Goal: Task Accomplishment & Management: Complete application form

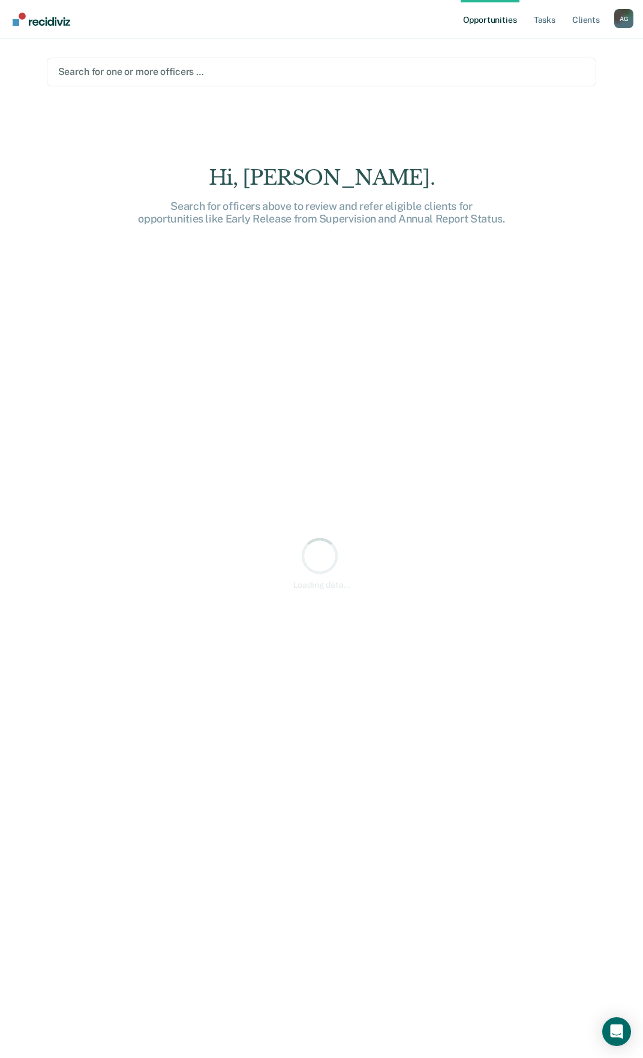
click at [91, 74] on div at bounding box center [321, 72] width 527 height 14
click at [170, 120] on div "Hi, [PERSON_NAME]. Search for officers above to review and refer eligible clien…" at bounding box center [322, 563] width 550 height 924
click at [128, 73] on div at bounding box center [321, 72] width 527 height 14
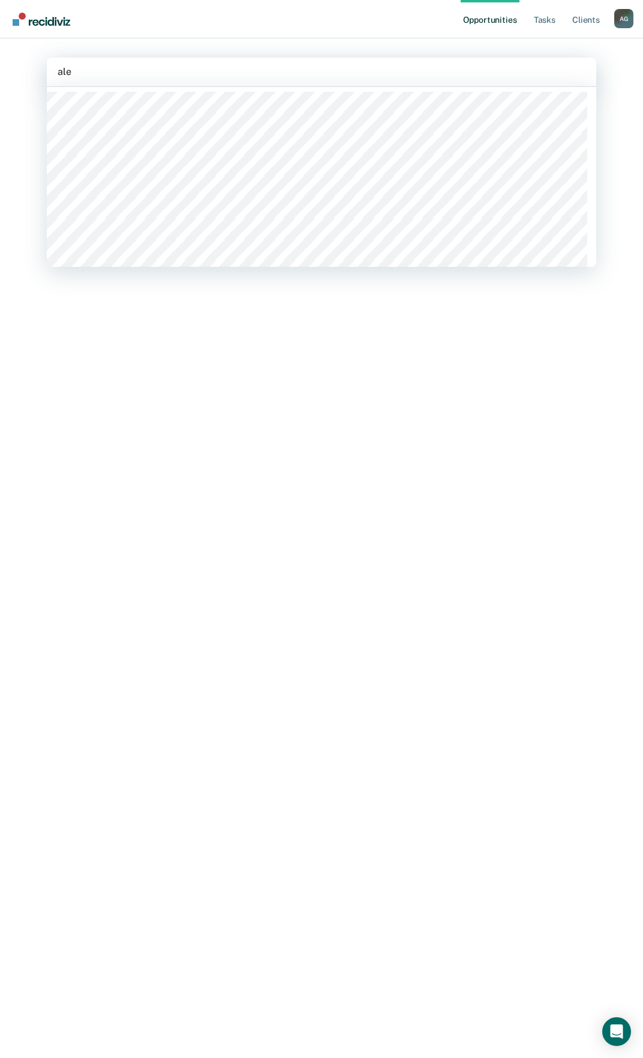
type input "alec"
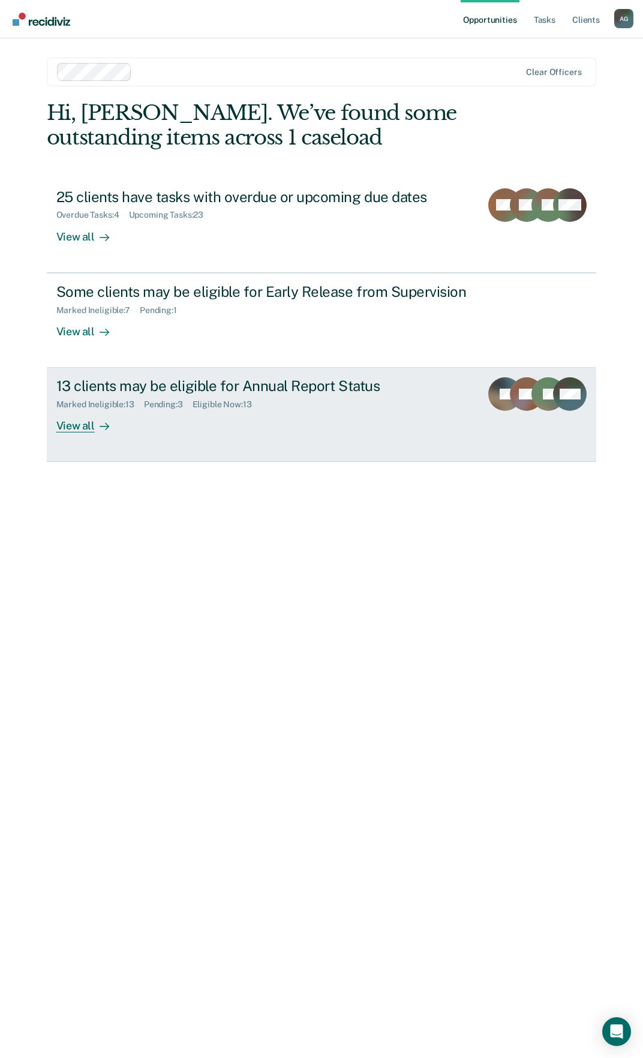
click at [229, 377] on div "13 clients may be eligible for Annual Report Status" at bounding box center [264, 385] width 416 height 17
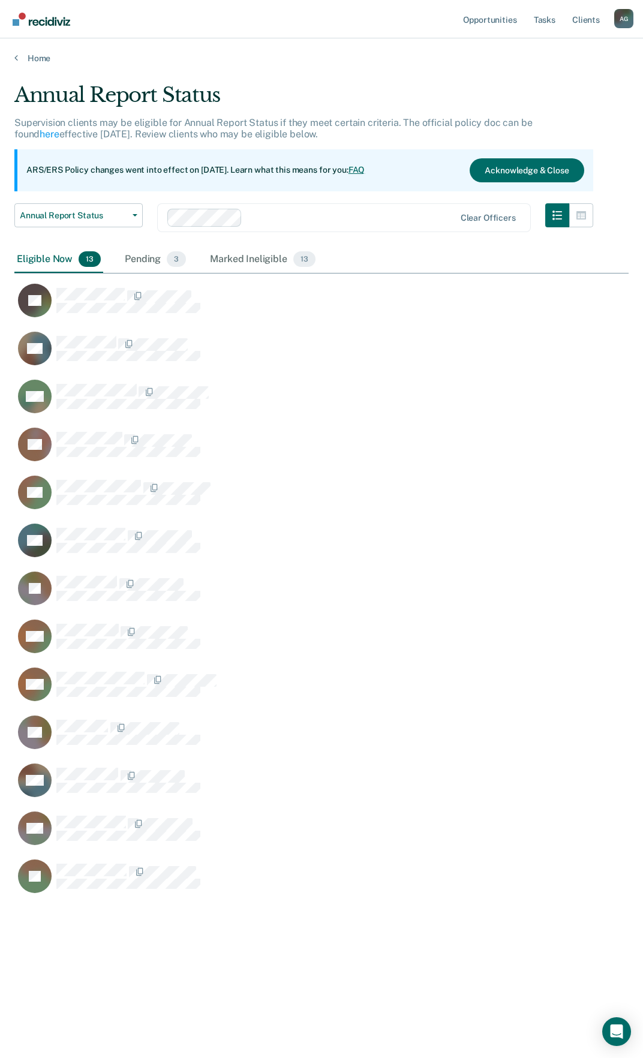
scroll to position [876, 605]
click at [149, 262] on div "Pending 3" at bounding box center [155, 259] width 66 height 26
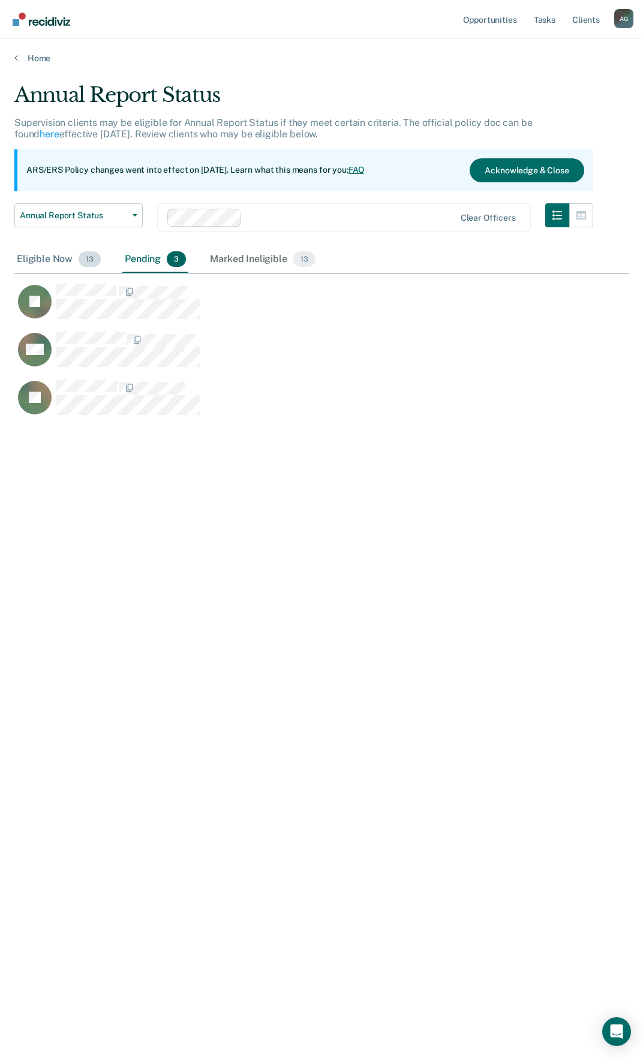
click at [54, 257] on div "Eligible Now 13" at bounding box center [58, 259] width 89 height 26
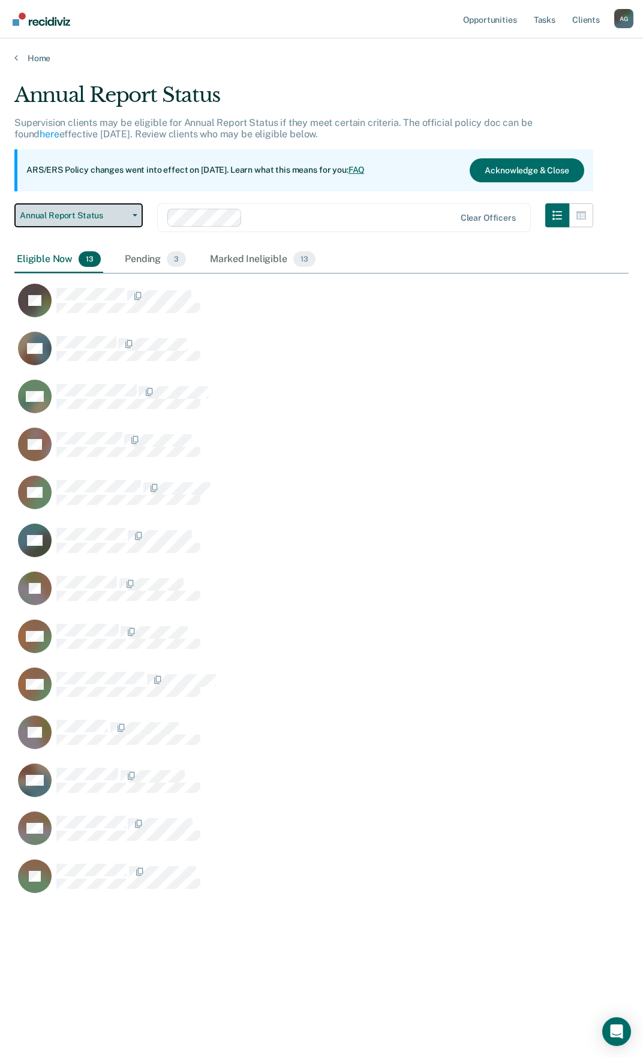
drag, startPoint x: 278, startPoint y: 257, endPoint x: 115, endPoint y: 202, distance: 172.2
click at [115, 209] on button "Annual Report Status" at bounding box center [78, 215] width 128 height 24
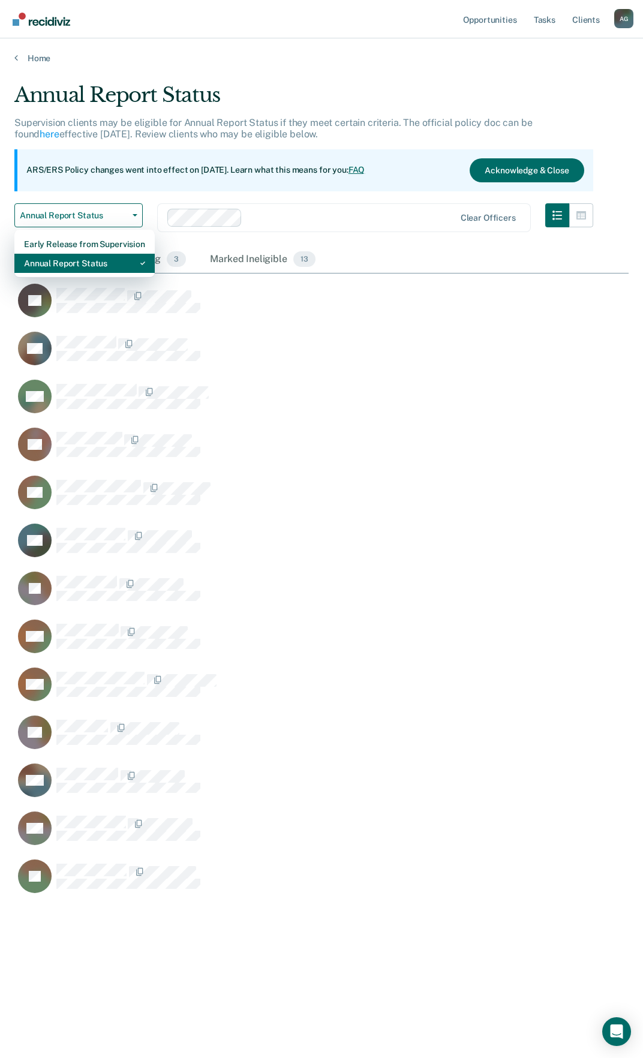
click at [67, 271] on div "Annual Report Status" at bounding box center [84, 263] width 121 height 19
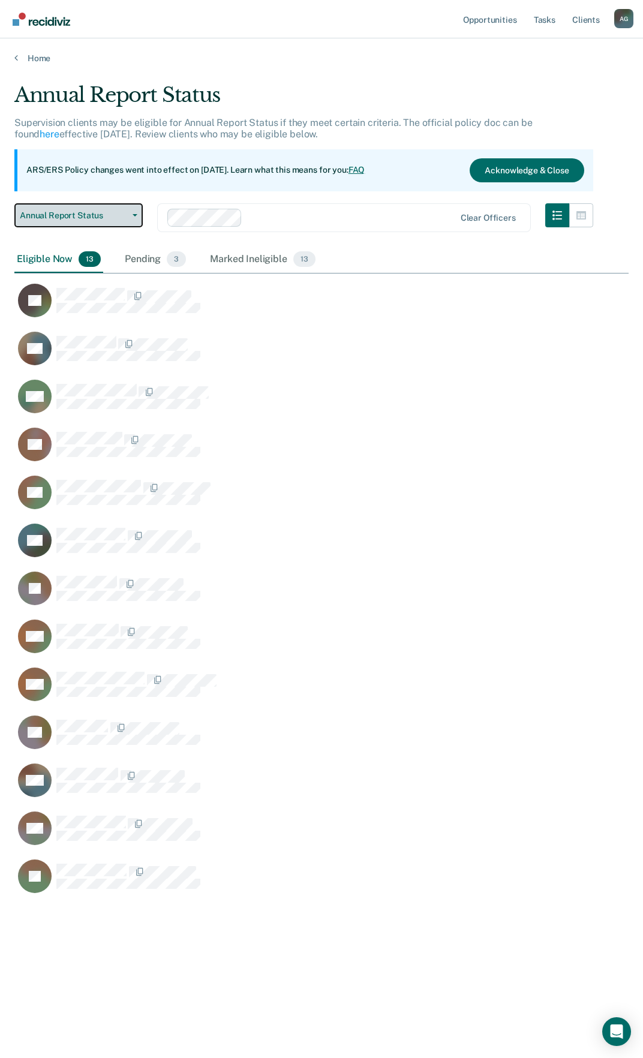
click at [125, 219] on span "Annual Report Status" at bounding box center [74, 215] width 108 height 10
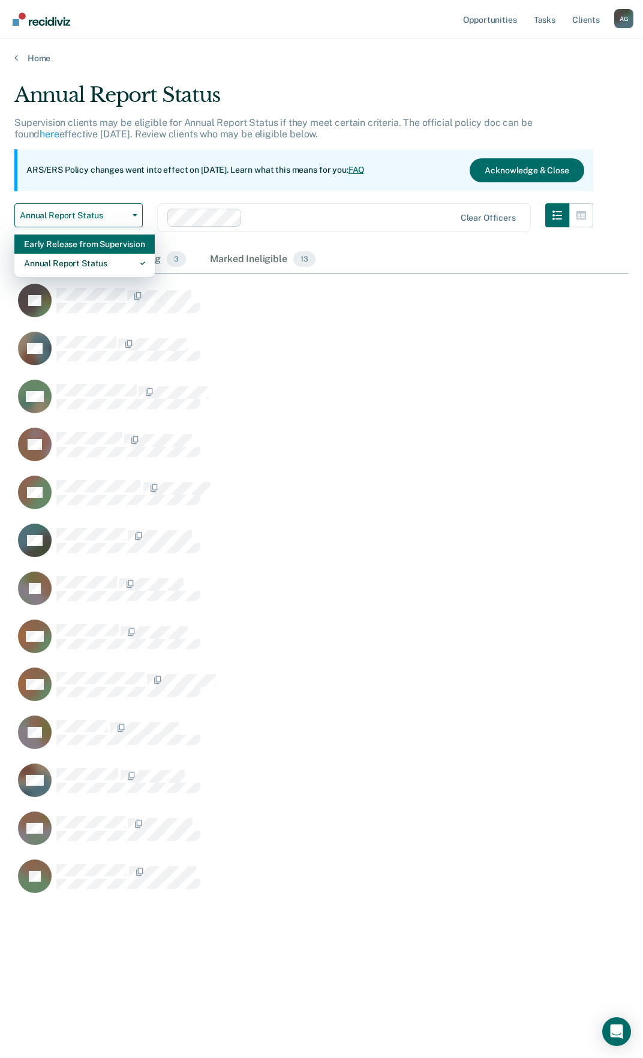
click at [106, 250] on div "Early Release from Supervision" at bounding box center [84, 243] width 121 height 19
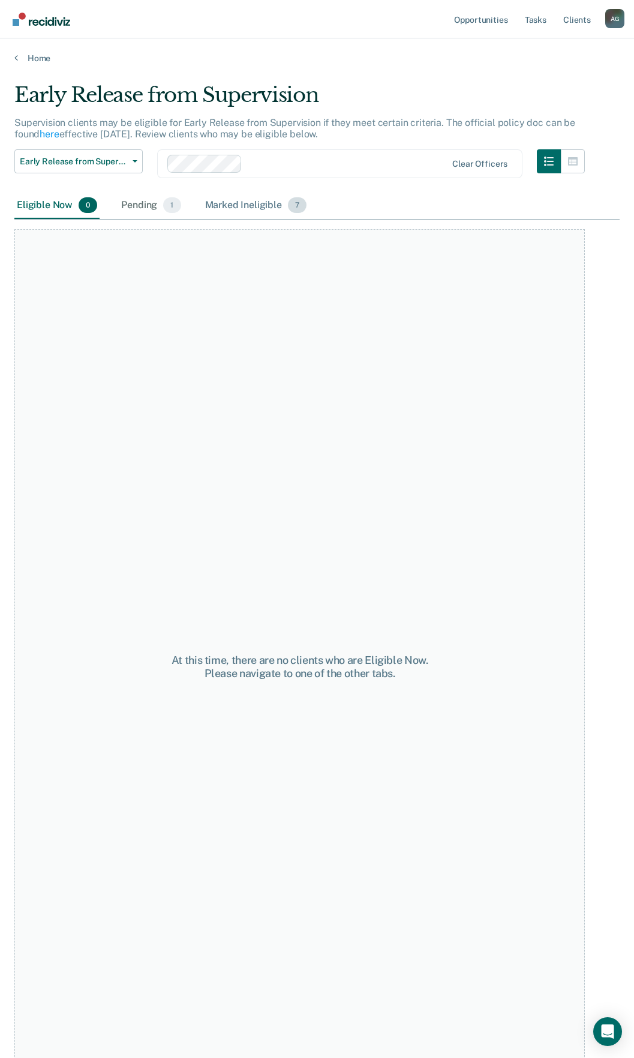
click at [250, 212] on div "Marked Ineligible 7" at bounding box center [256, 206] width 107 height 26
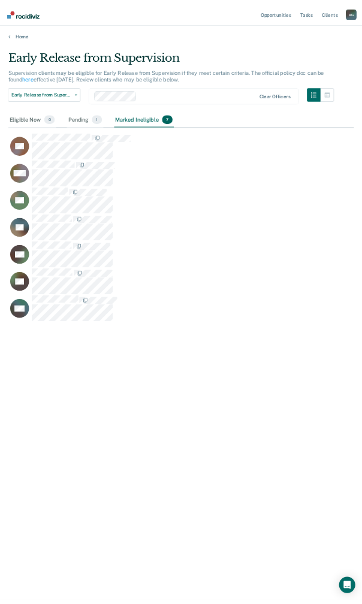
scroll to position [876, 605]
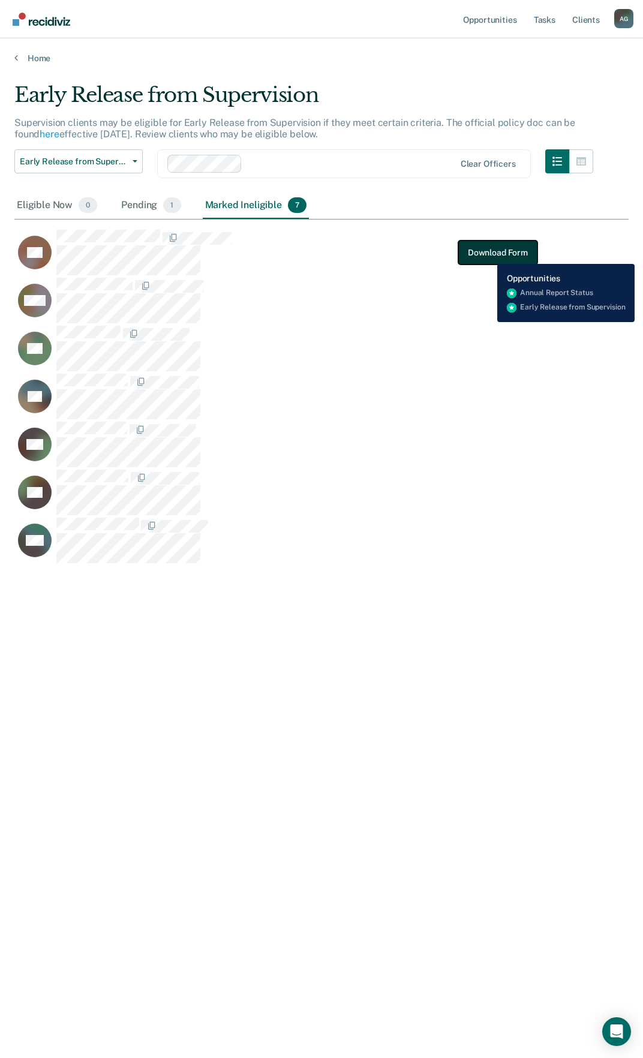
click at [488, 255] on button "Download Form" at bounding box center [497, 252] width 79 height 24
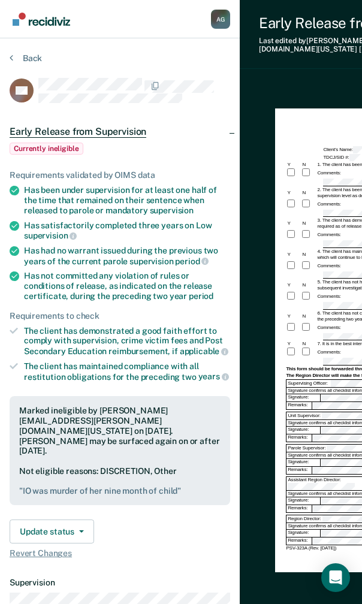
scroll to position [46, 0]
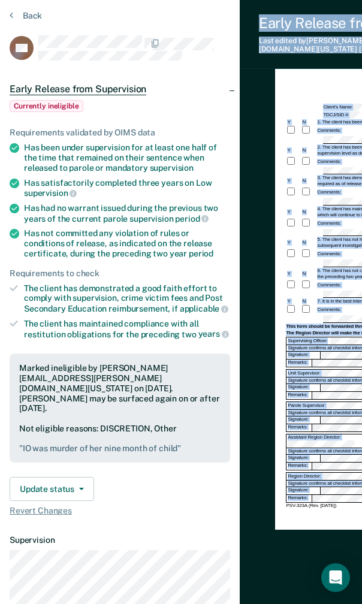
click at [277, 600] on div "[PERSON_NAME] A G Profile How it works Log Out Back RQ Early Release from Super…" at bounding box center [181, 351] width 362 height 789
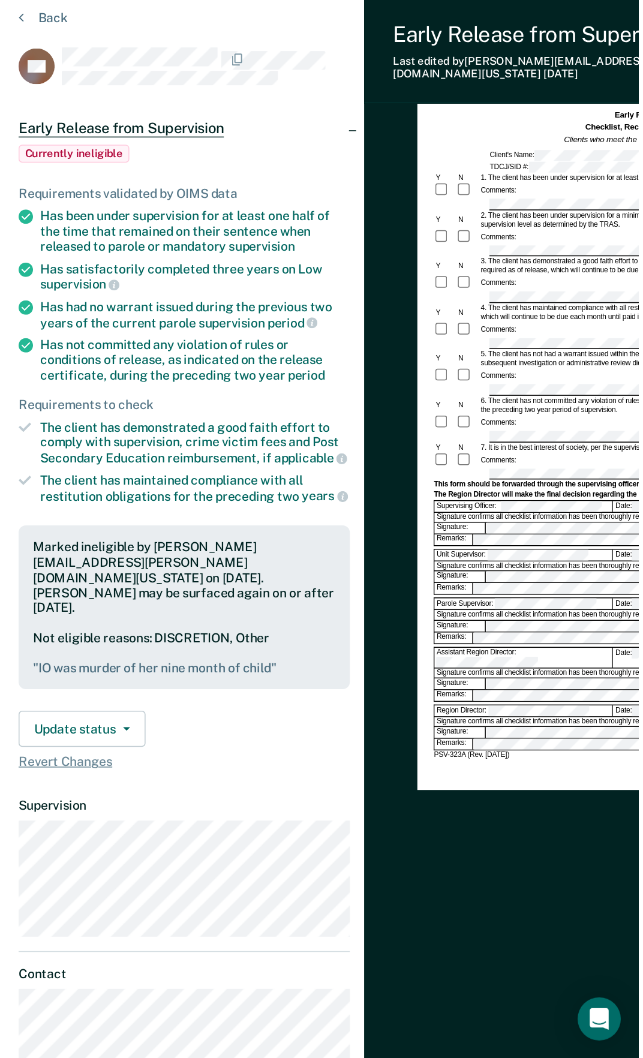
scroll to position [0, 0]
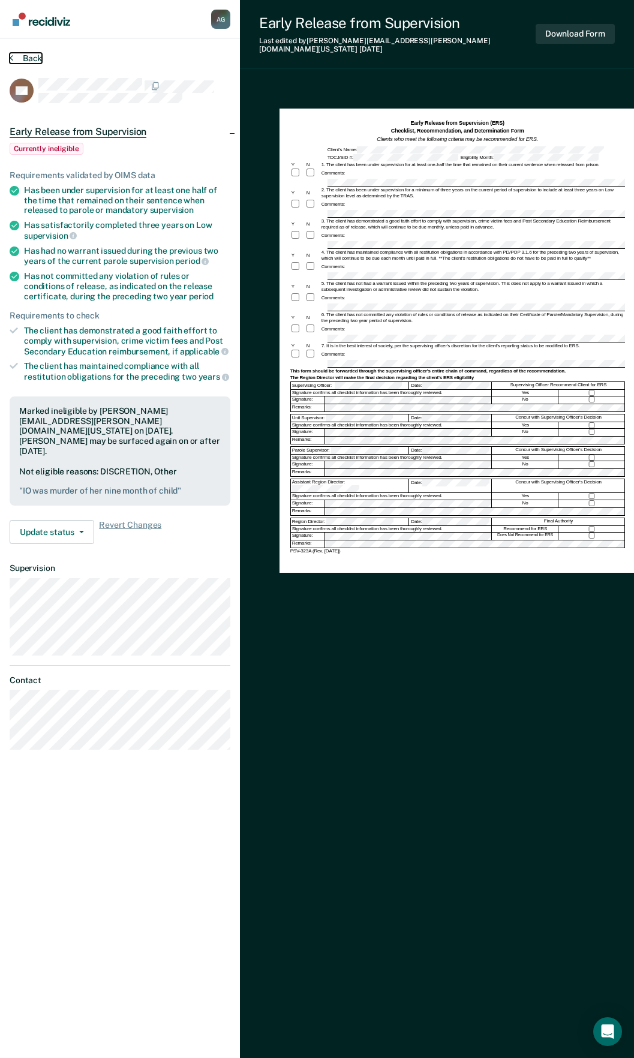
click at [17, 55] on button "Back" at bounding box center [26, 58] width 32 height 11
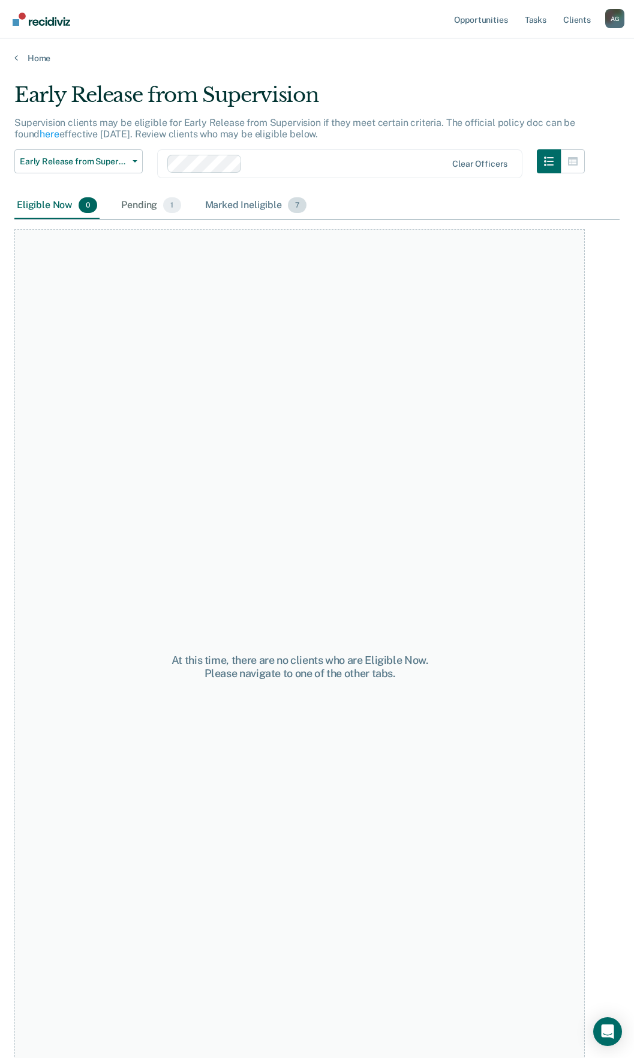
click at [234, 206] on div "Marked Ineligible 7" at bounding box center [256, 206] width 107 height 26
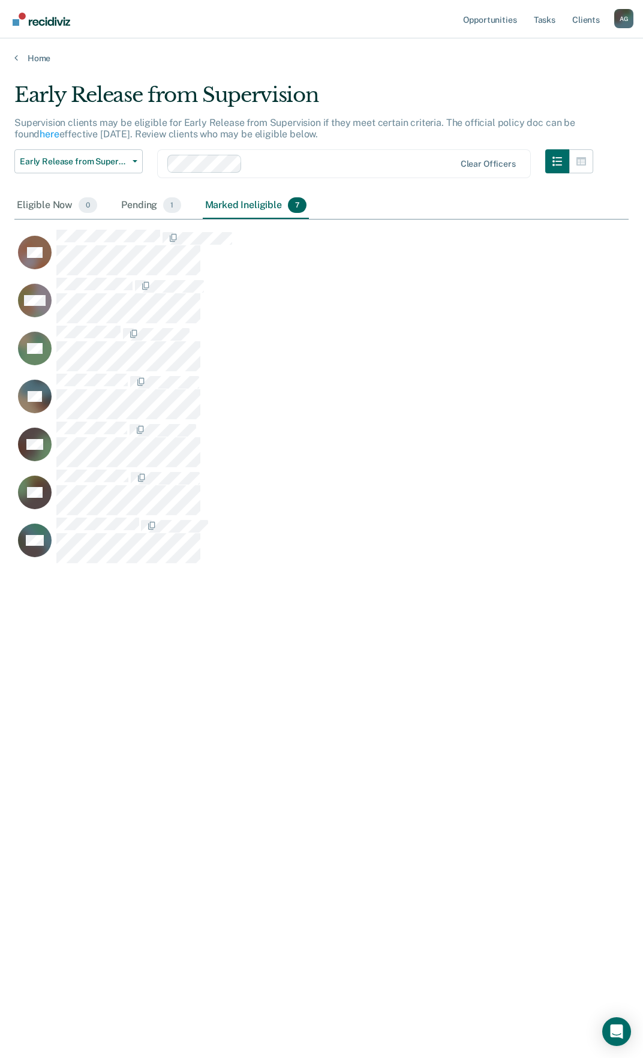
scroll to position [876, 605]
click at [139, 172] on button "Early Release from Supervision" at bounding box center [78, 161] width 128 height 24
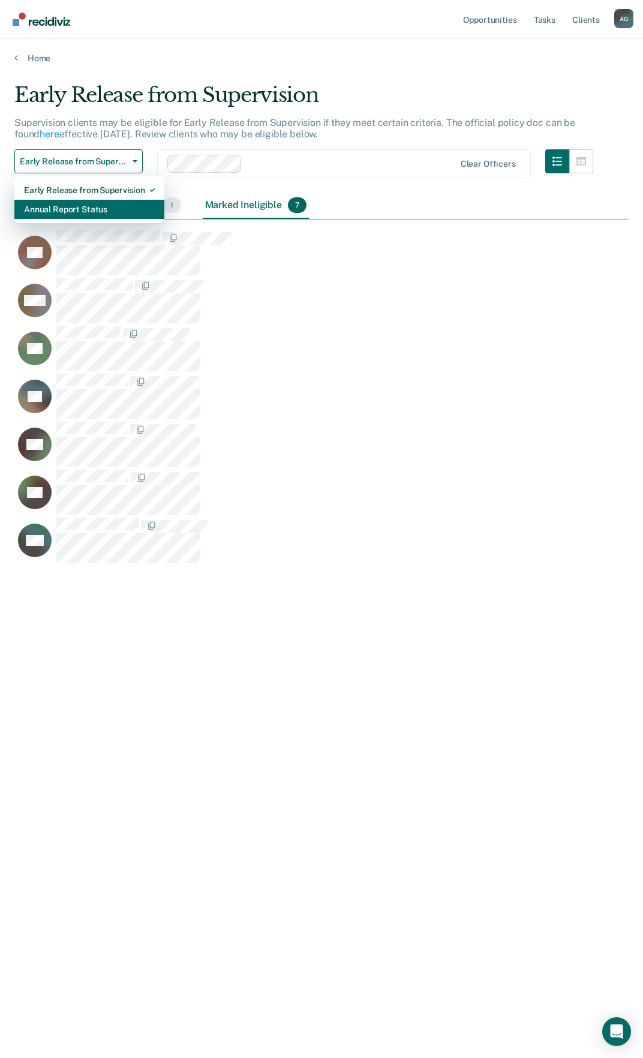
click at [102, 210] on div "Annual Report Status" at bounding box center [89, 209] width 131 height 19
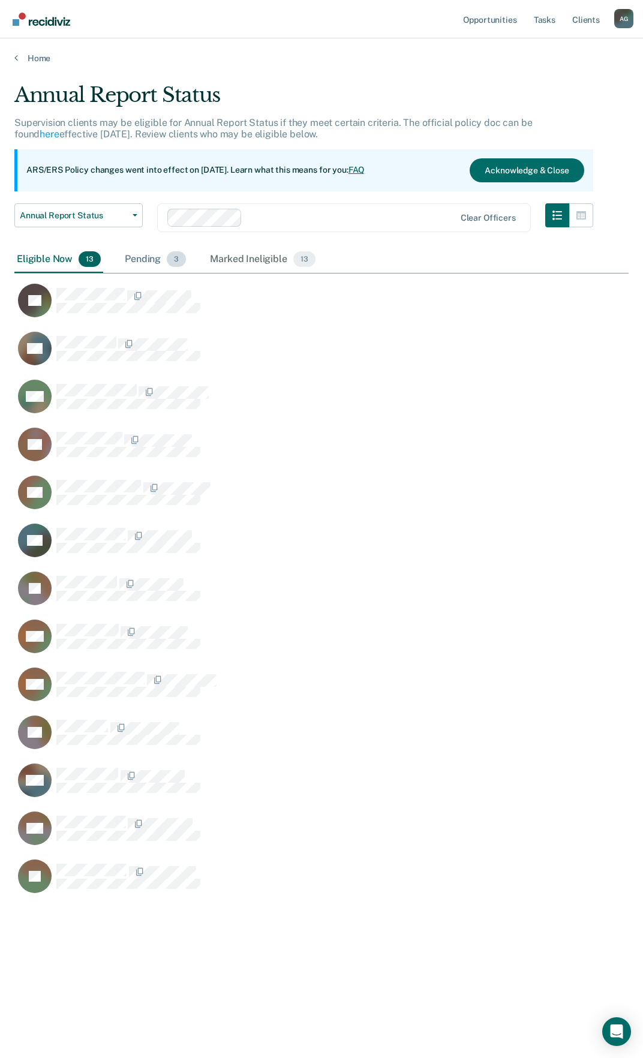
click at [157, 257] on div "Pending 3" at bounding box center [155, 259] width 66 height 26
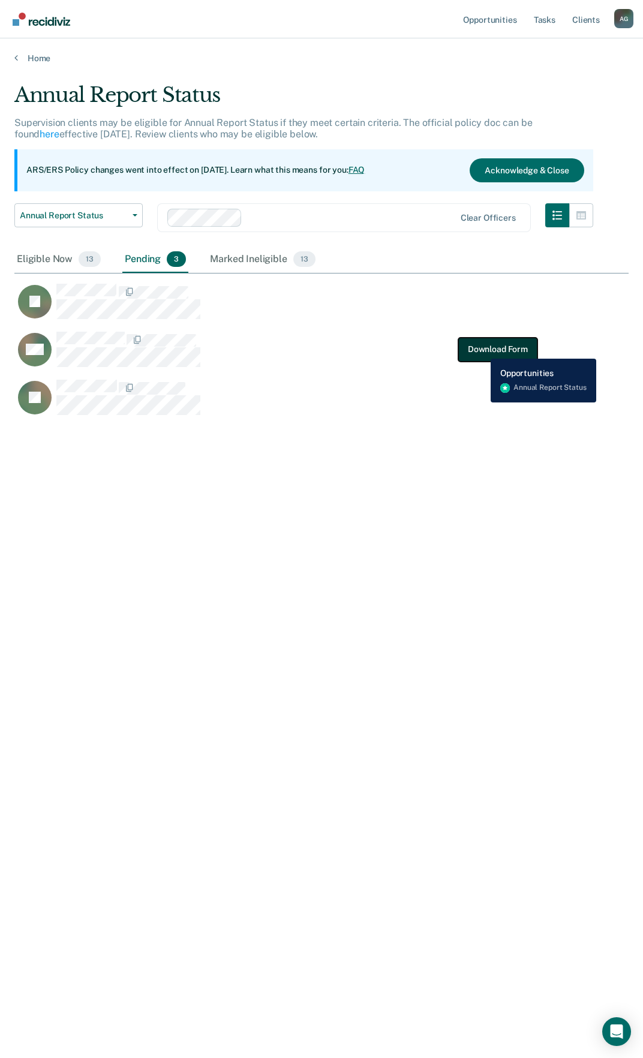
click at [482, 350] on button "Download Form" at bounding box center [497, 349] width 79 height 24
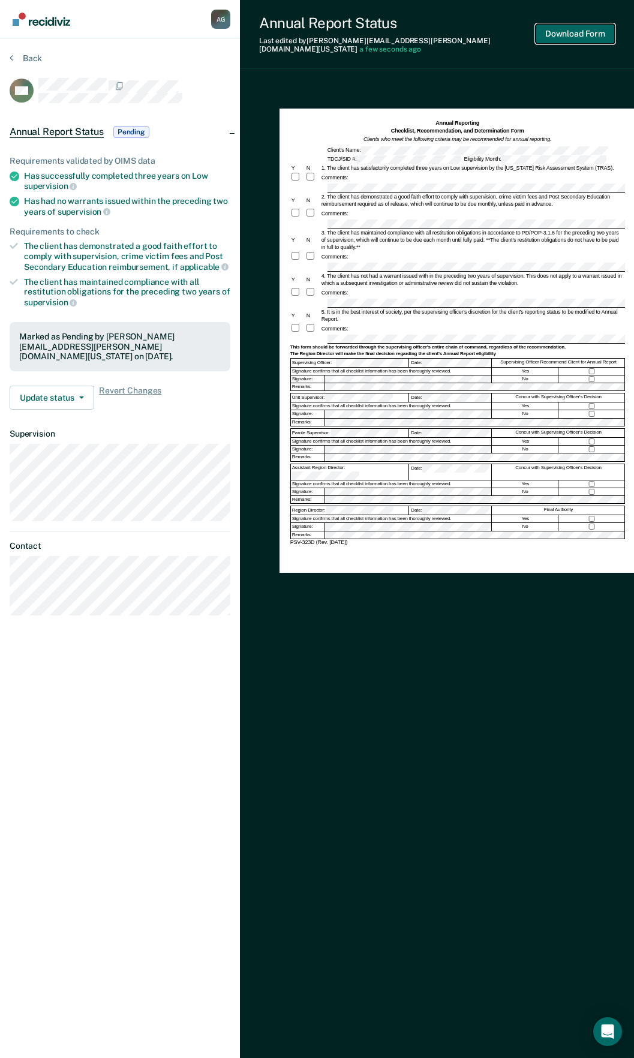
click at [572, 25] on button "Download Form" at bounding box center [575, 34] width 79 height 20
click at [80, 386] on button "Update status" at bounding box center [52, 398] width 85 height 24
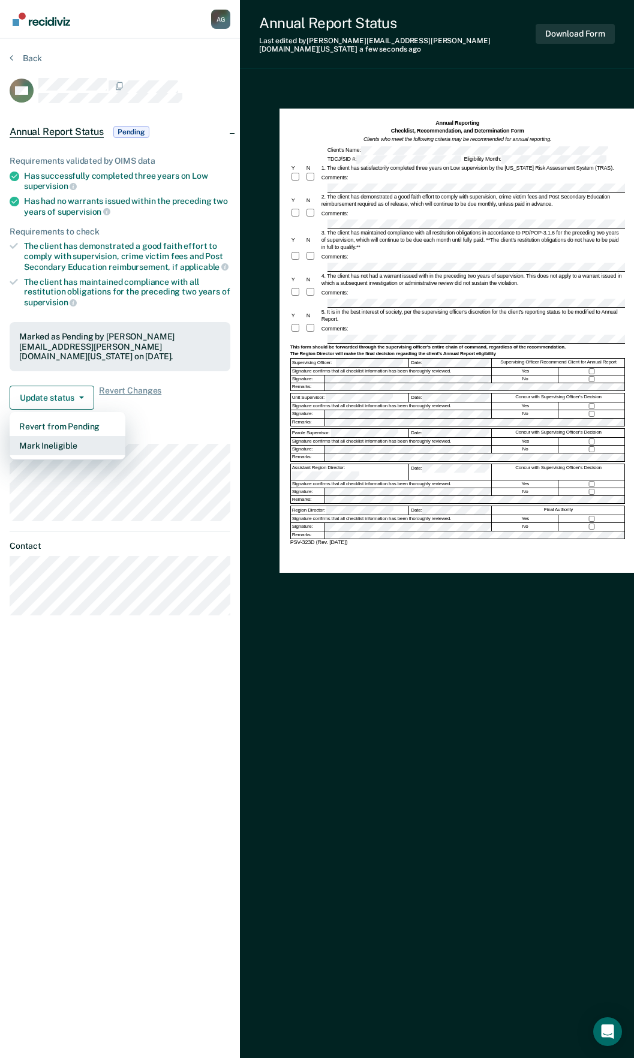
click at [89, 436] on button "Mark Ineligible" at bounding box center [68, 445] width 116 height 19
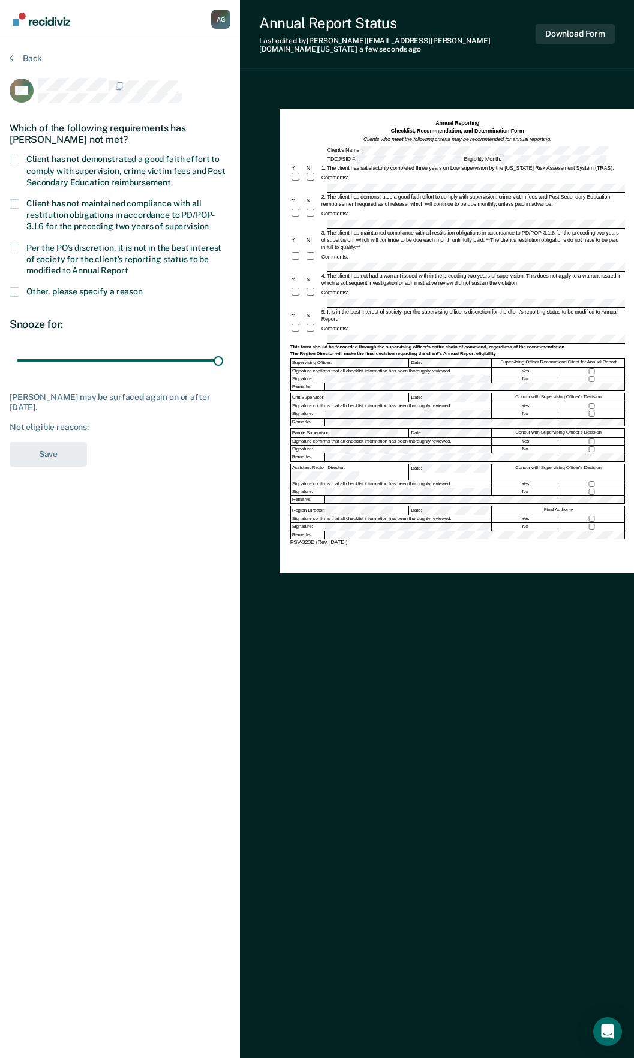
drag, startPoint x: 91, startPoint y: 361, endPoint x: 253, endPoint y: 348, distance: 162.5
type input "90"
click at [223, 364] on input "range" at bounding box center [120, 360] width 206 height 21
click at [14, 245] on span at bounding box center [15, 248] width 10 height 10
click at [128, 266] on input "Per the PO’s discretion, it is not in the best interest of society for the clie…" at bounding box center [128, 266] width 0 height 0
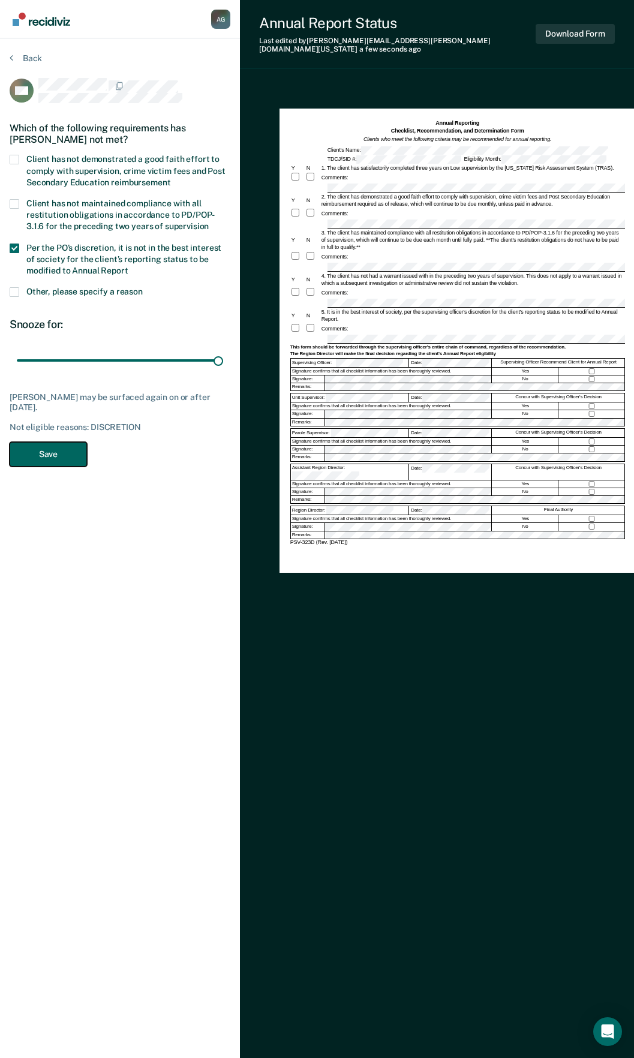
click at [42, 450] on button "Save" at bounding box center [48, 454] width 77 height 25
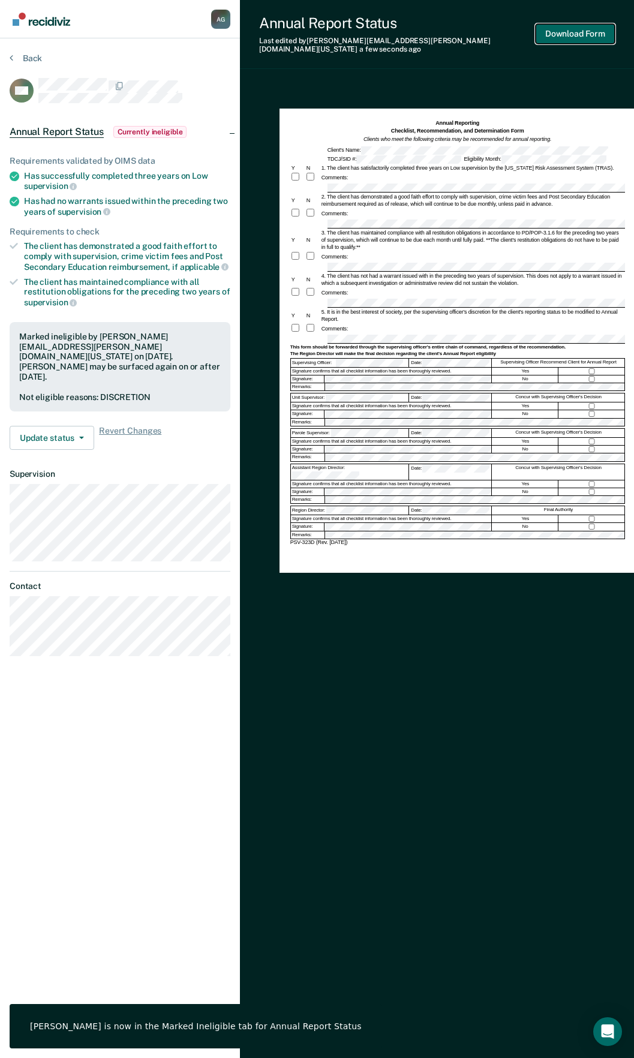
click at [568, 28] on button "Download Form" at bounding box center [575, 34] width 79 height 20
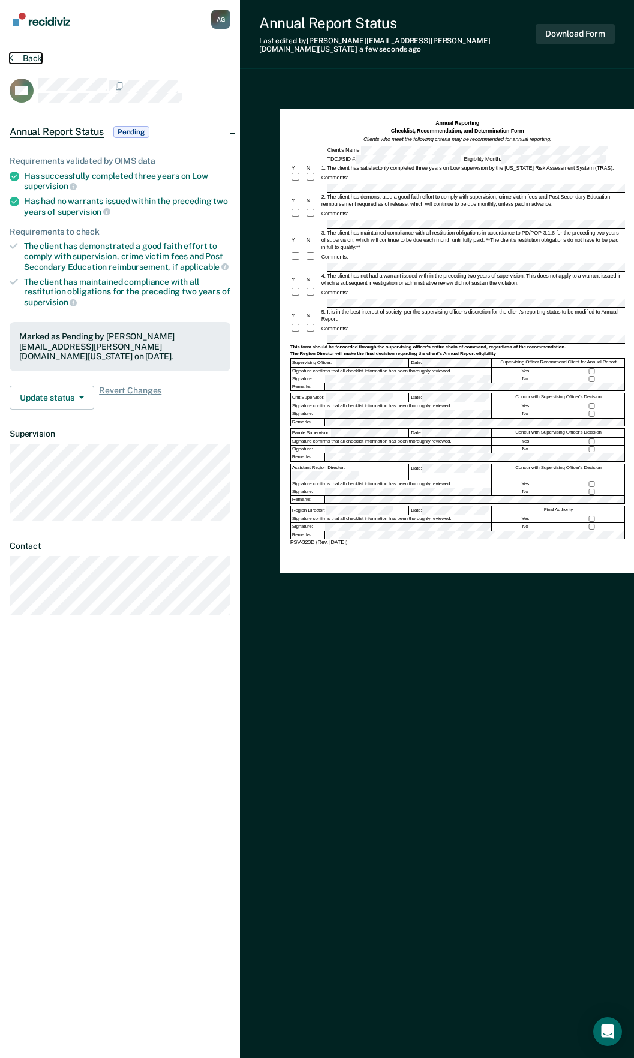
click at [33, 58] on button "Back" at bounding box center [26, 58] width 32 height 11
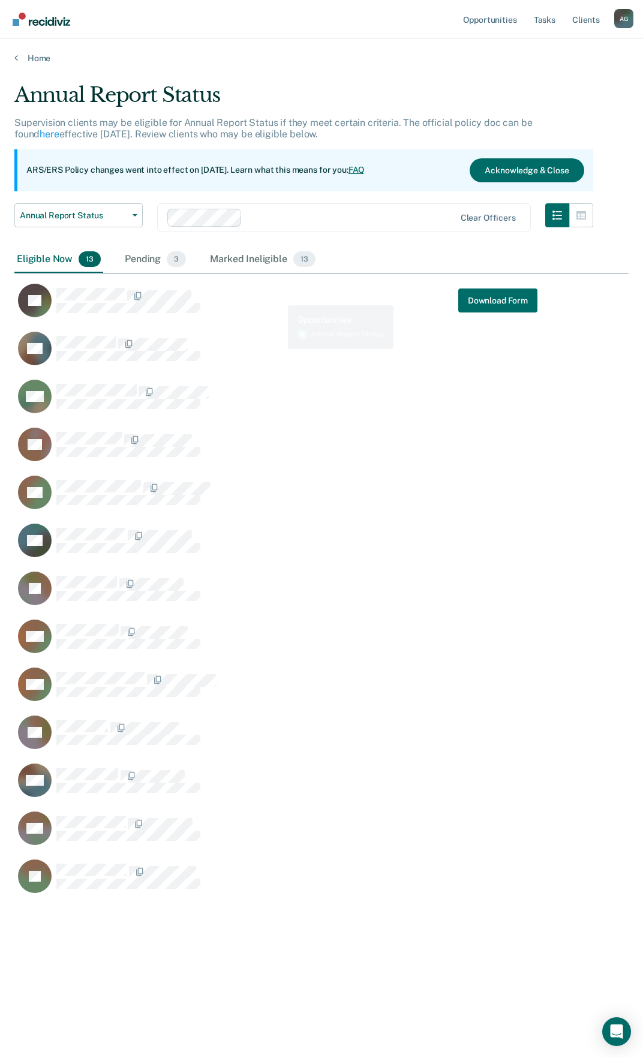
scroll to position [876, 605]
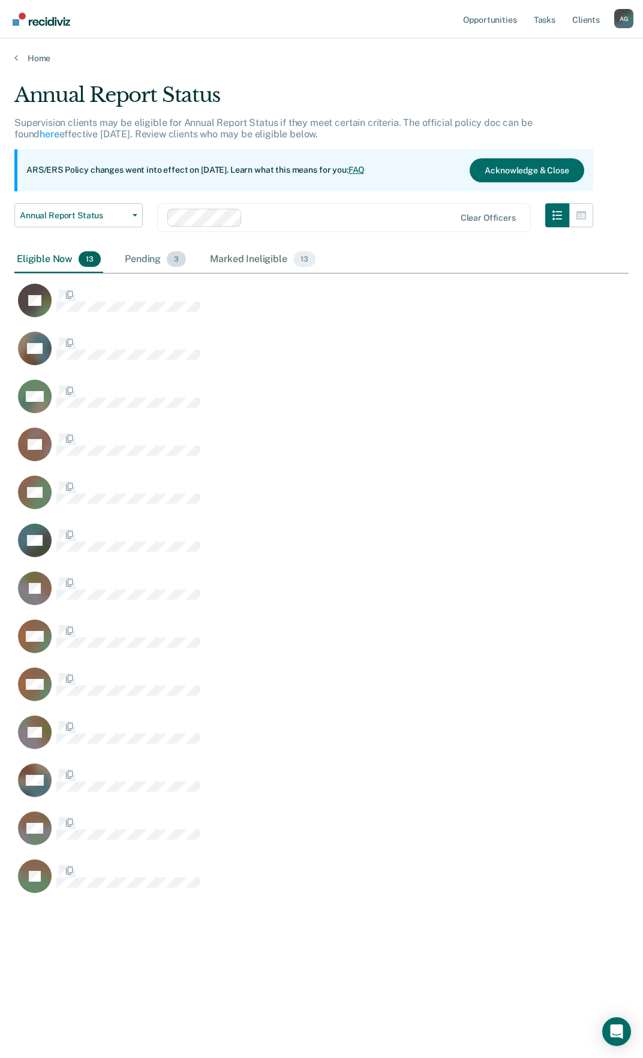
click at [150, 262] on div "Pending 3" at bounding box center [155, 259] width 66 height 26
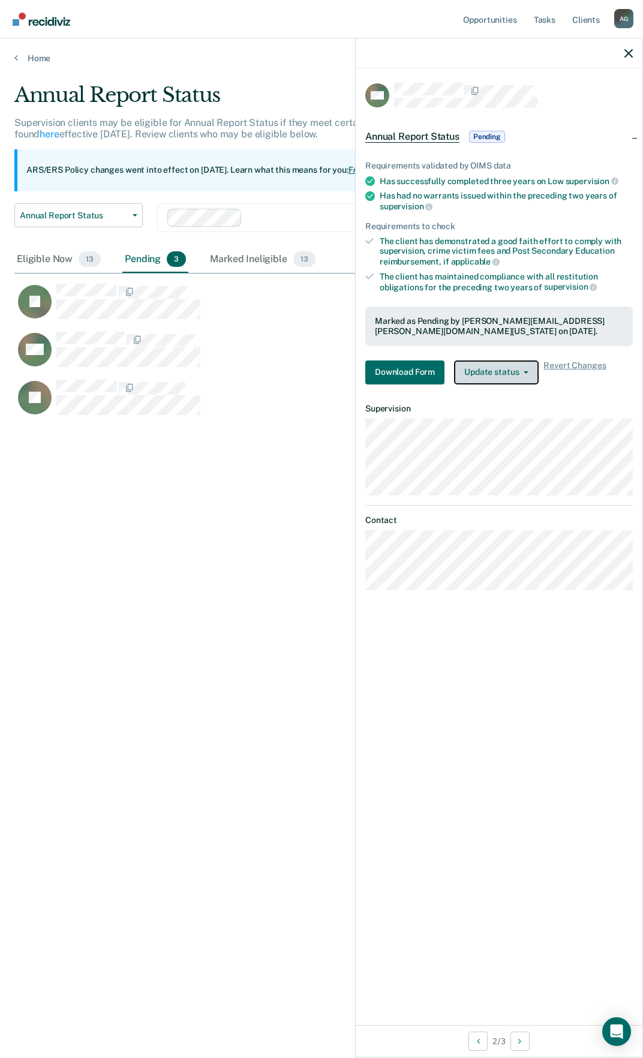
click at [504, 368] on button "Update status" at bounding box center [496, 372] width 85 height 24
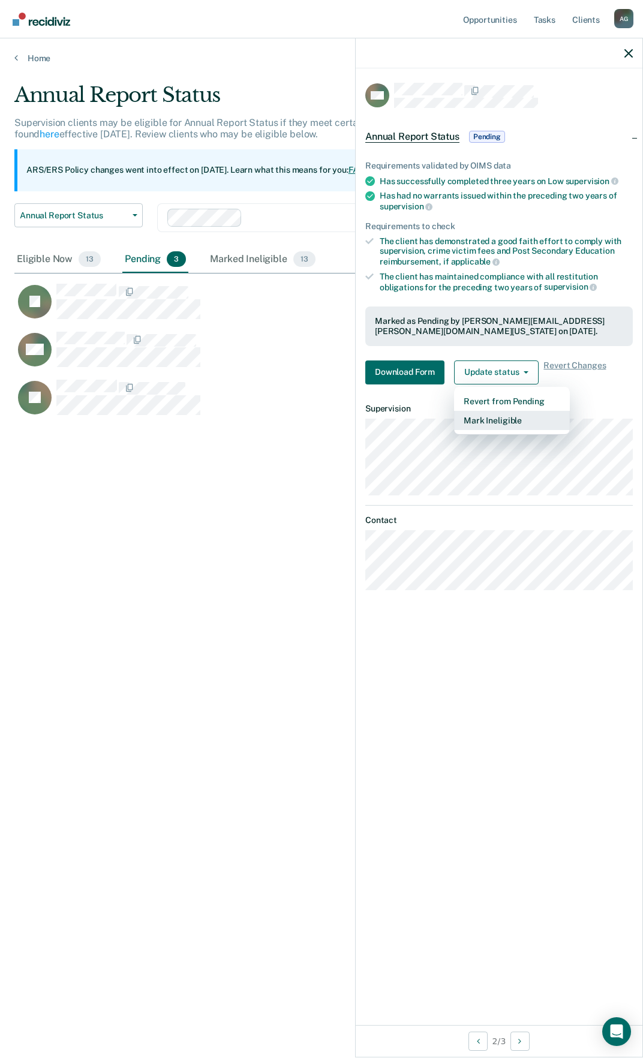
click at [496, 417] on button "Mark Ineligible" at bounding box center [512, 420] width 116 height 19
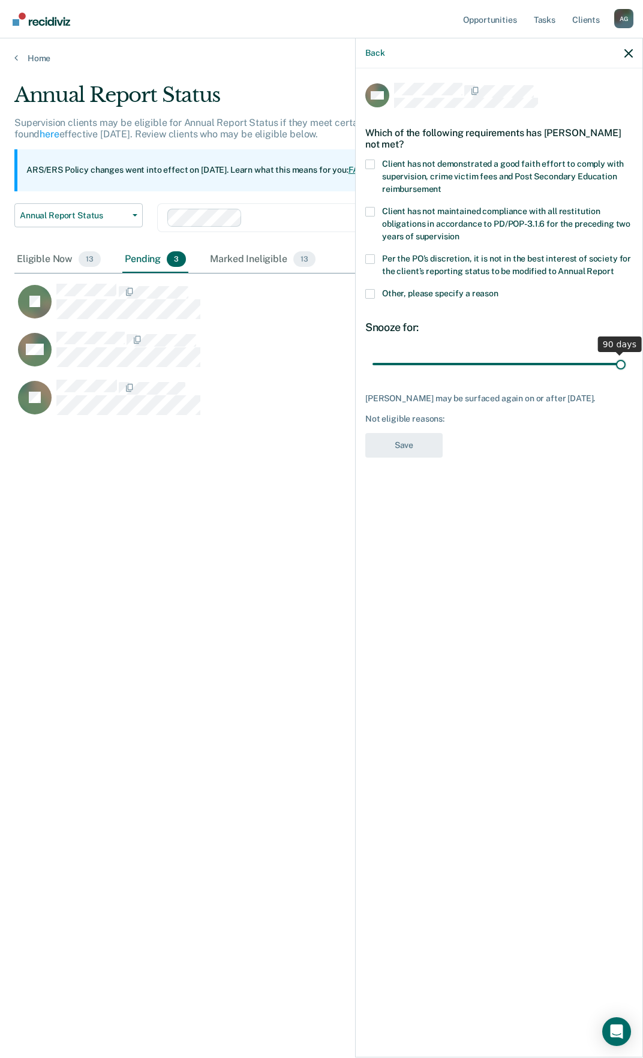
drag, startPoint x: 455, startPoint y: 366, endPoint x: 666, endPoint y: 361, distance: 211.1
type input "90"
click at [625, 361] on input "range" at bounding box center [498, 363] width 253 height 21
click at [371, 170] on label "Client has not demonstrated a good faith effort to comply with supervision, cri…" at bounding box center [498, 179] width 267 height 38
click at [441, 185] on input "Client has not demonstrated a good faith effort to comply with supervision, cri…" at bounding box center [441, 185] width 0 height 0
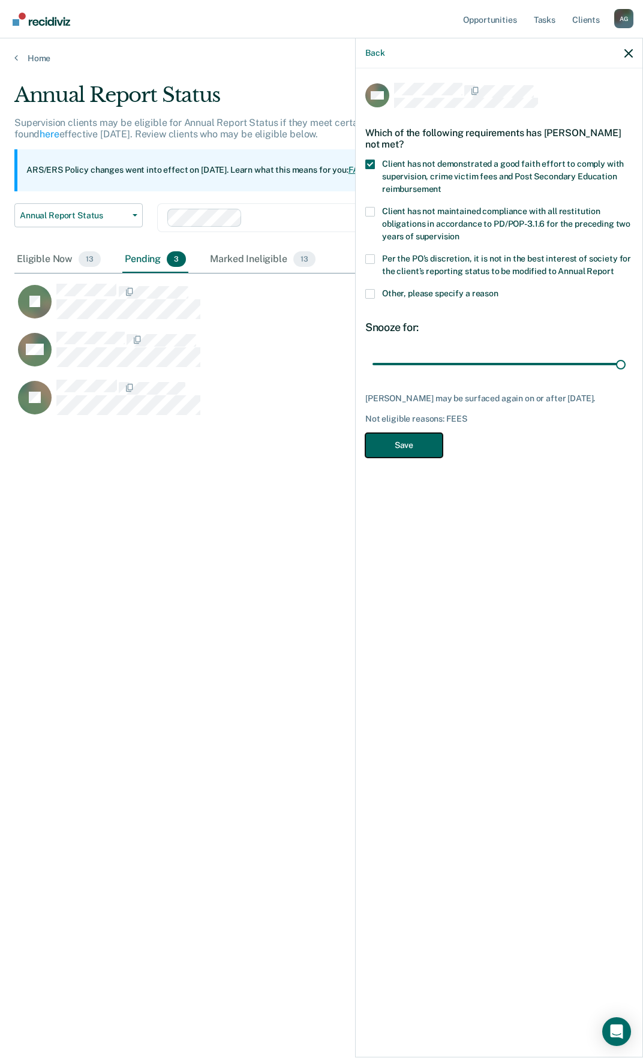
click at [408, 442] on button "Save" at bounding box center [403, 445] width 77 height 25
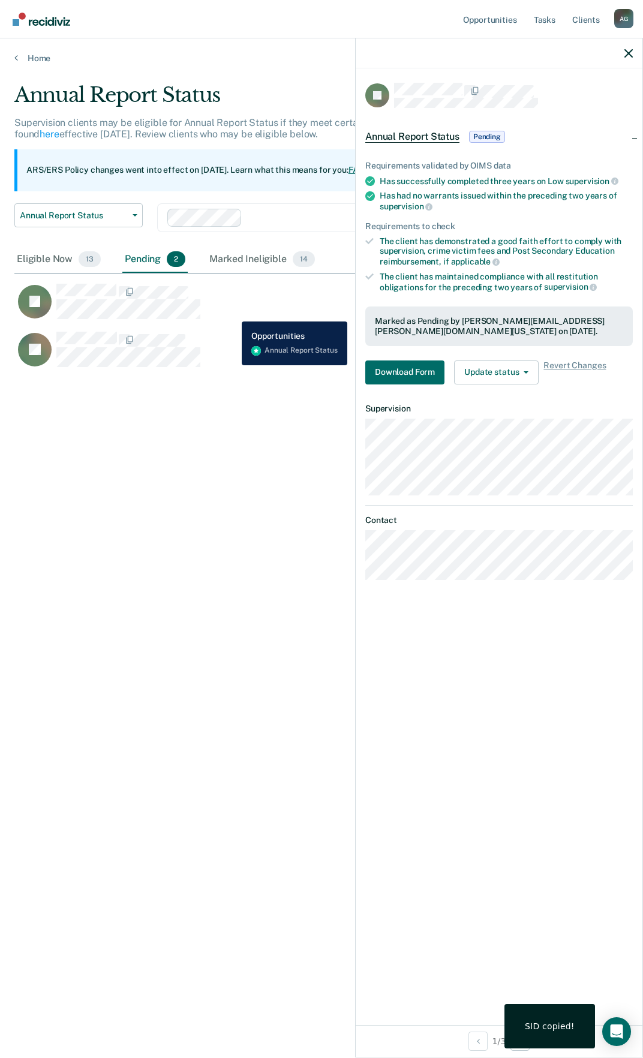
click at [233, 312] on div "JT Download Form" at bounding box center [275, 301] width 523 height 37
click at [251, 299] on div "JT Download Form" at bounding box center [275, 301] width 523 height 37
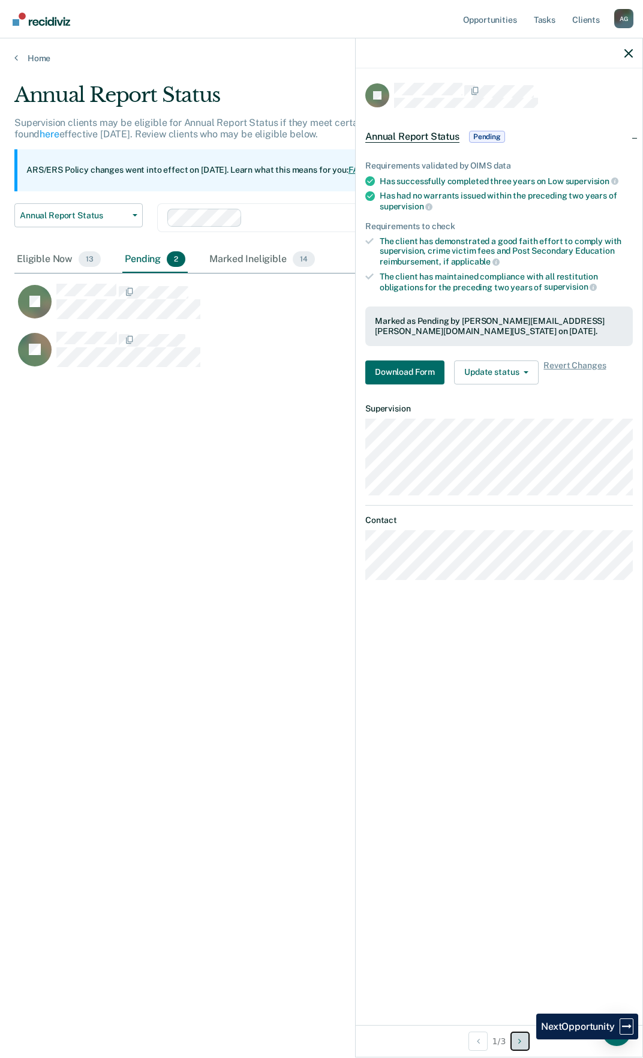
click at [527, 1039] on button "Next Opportunity" at bounding box center [519, 1040] width 19 height 19
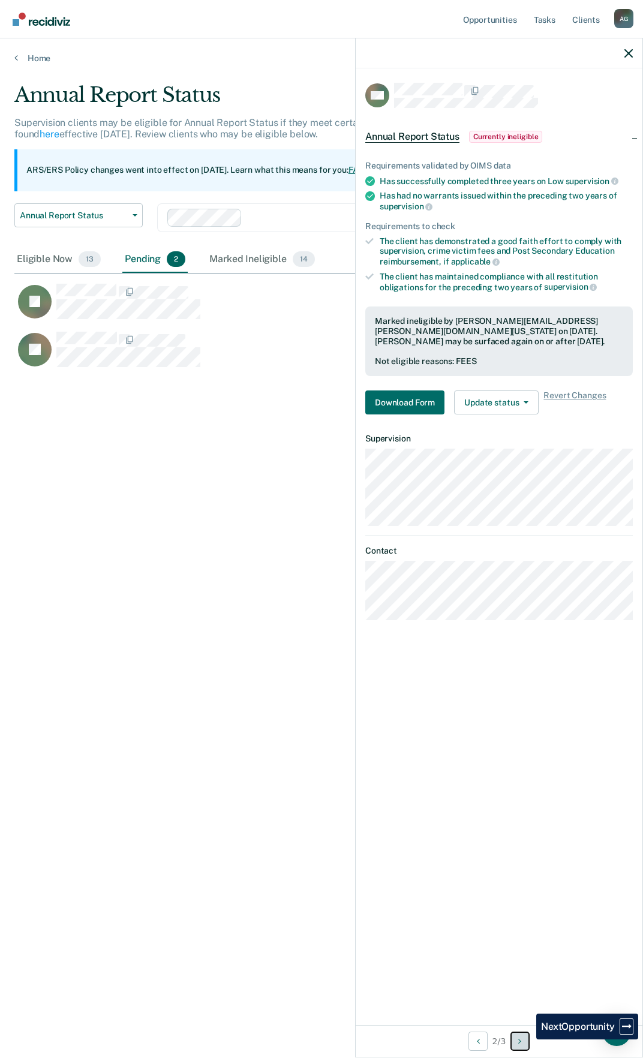
click at [527, 1039] on button "Next Opportunity" at bounding box center [519, 1040] width 19 height 19
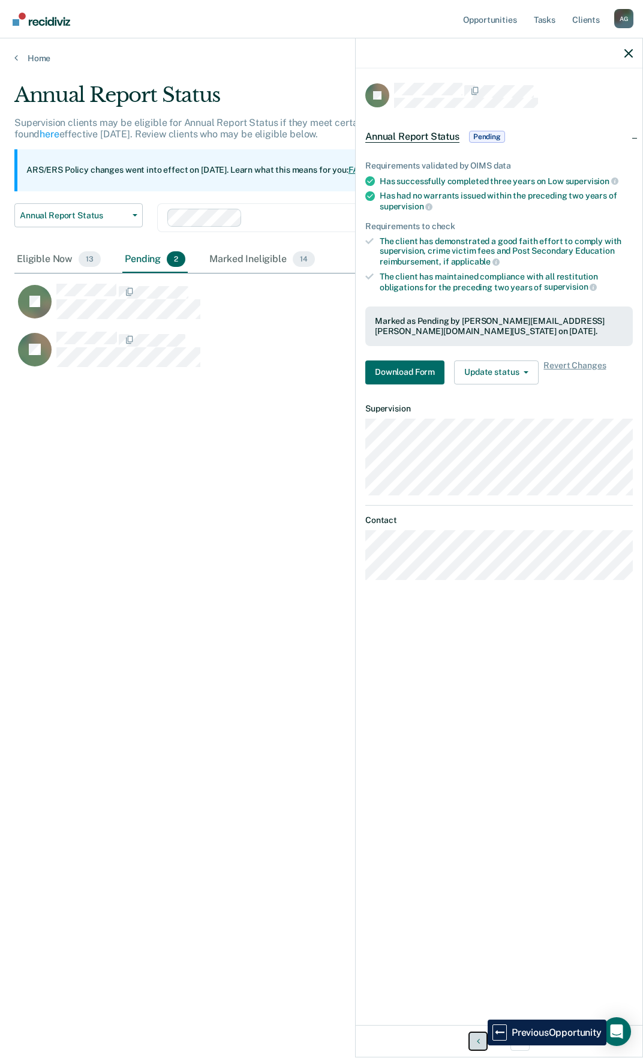
click at [479, 1045] on button "Previous Opportunity" at bounding box center [477, 1040] width 19 height 19
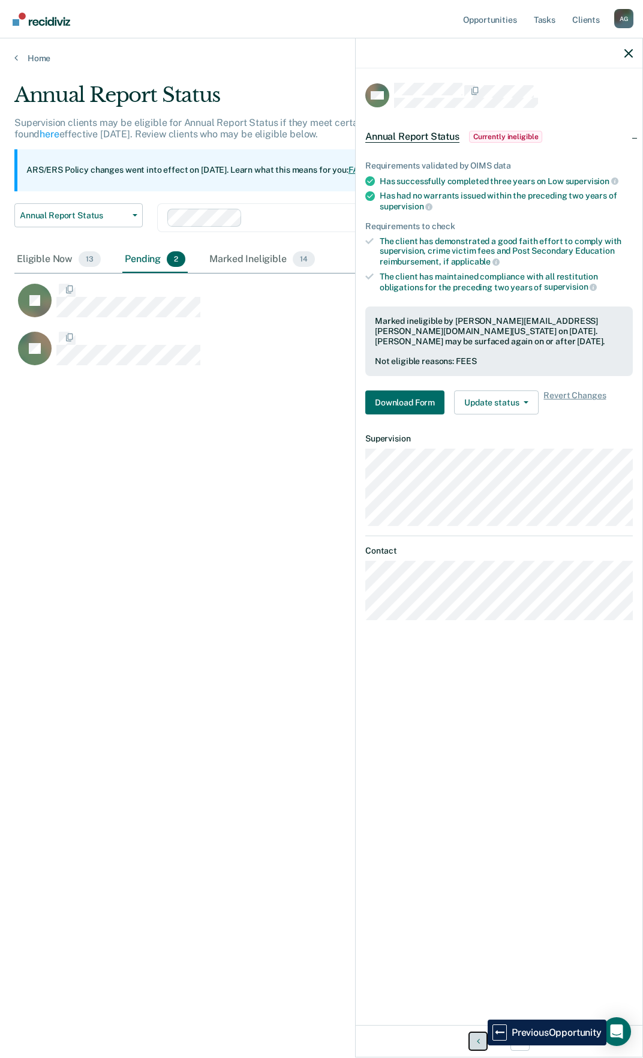
click at [479, 1045] on button "Previous Opportunity" at bounding box center [477, 1040] width 19 height 19
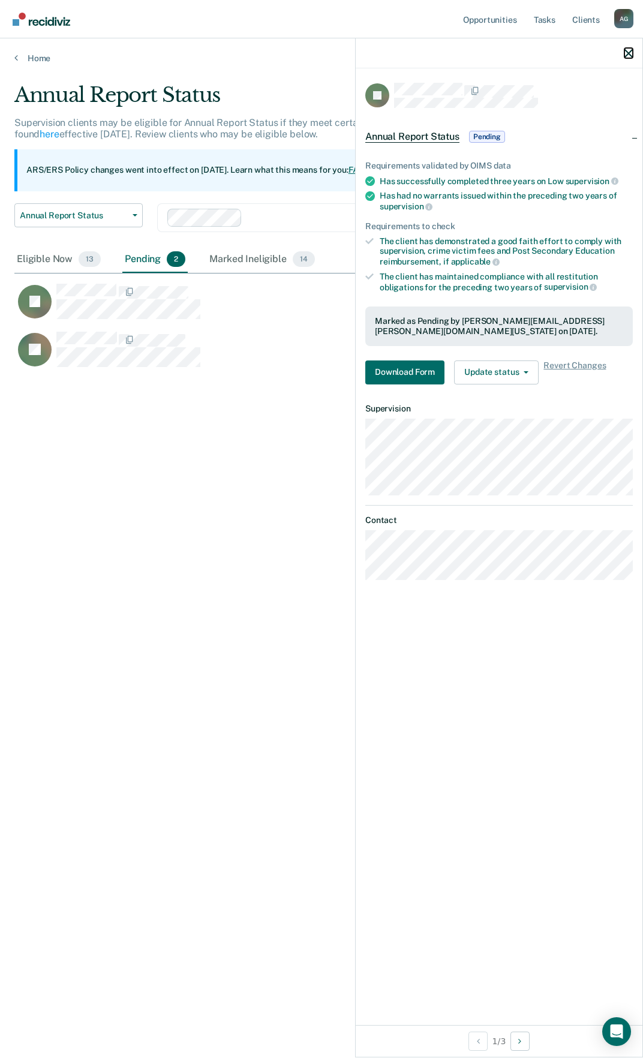
click at [627, 51] on icon "button" at bounding box center [628, 53] width 8 height 8
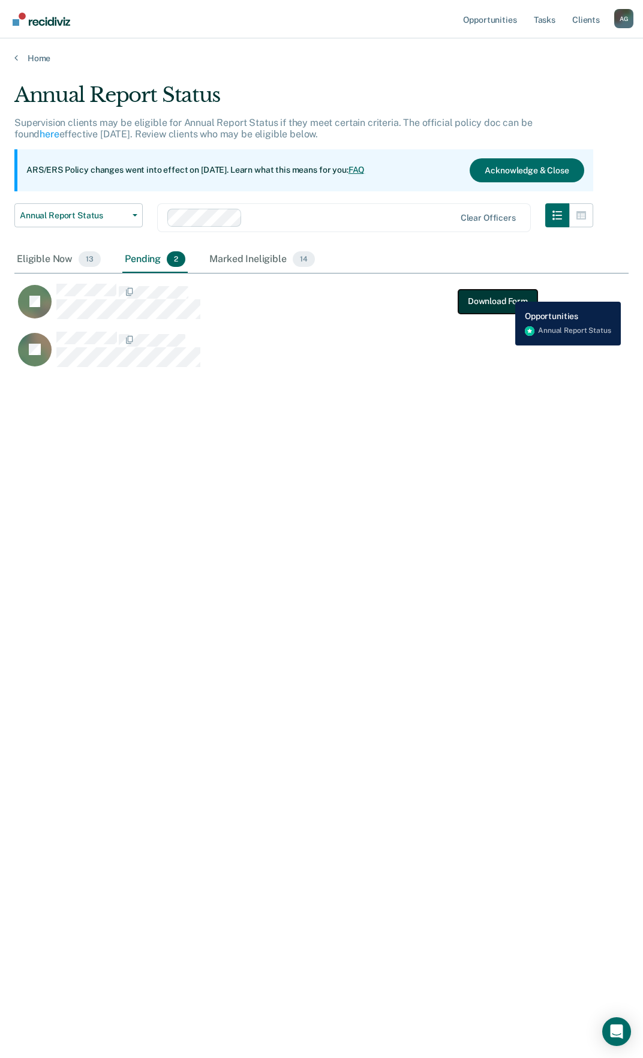
click at [502, 298] on button "Download Form" at bounding box center [497, 301] width 79 height 24
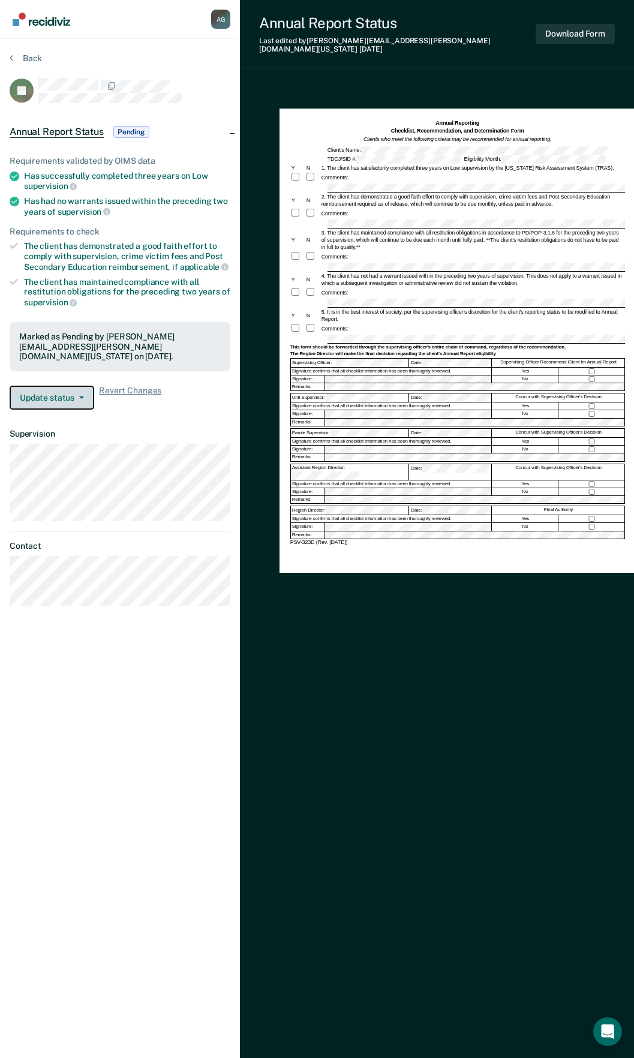
click at [76, 386] on button "Update status" at bounding box center [52, 398] width 85 height 24
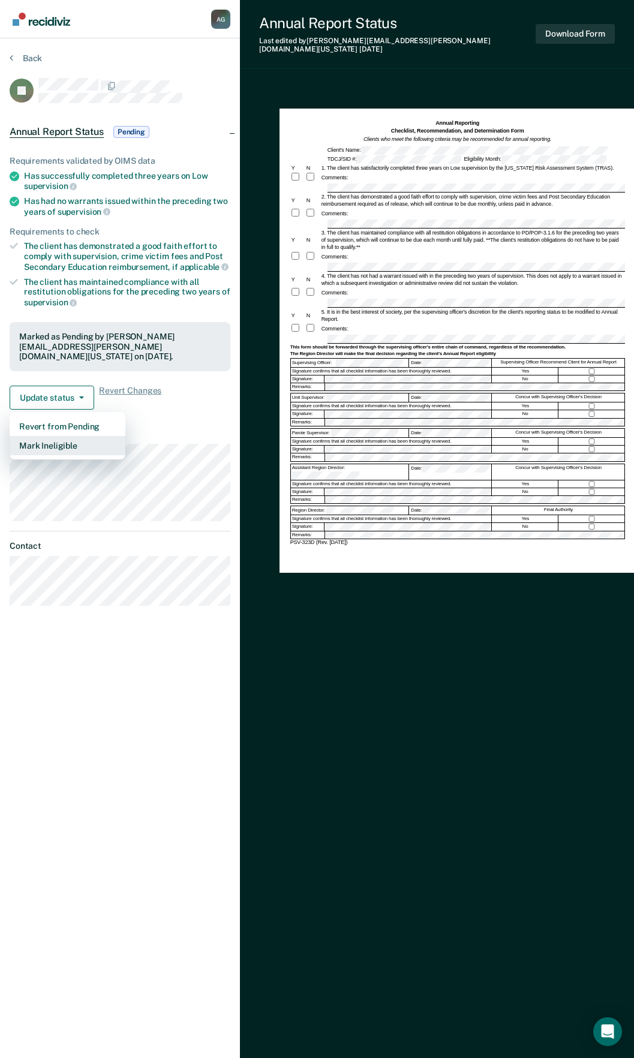
click at [74, 438] on button "Mark Ineligible" at bounding box center [68, 445] width 116 height 19
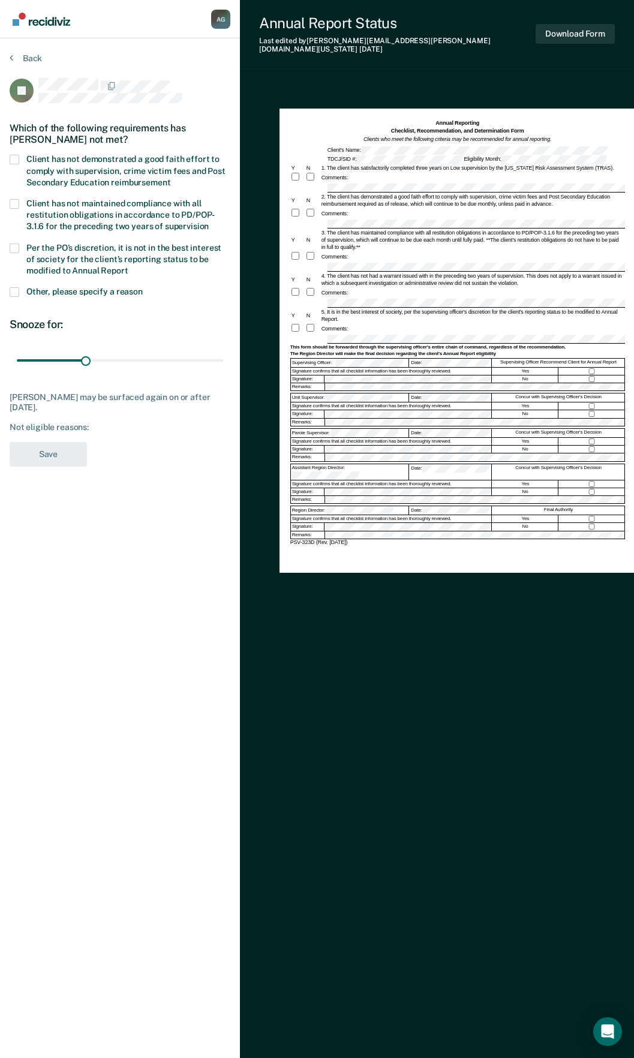
click at [17, 243] on span at bounding box center [15, 248] width 10 height 10
click at [128, 266] on input "Per the PO’s discretion, it is not in the best interest of society for the clie…" at bounding box center [128, 266] width 0 height 0
drag, startPoint x: 83, startPoint y: 358, endPoint x: 284, endPoint y: 360, distance: 200.9
type input "90"
click at [223, 360] on input "range" at bounding box center [120, 360] width 206 height 21
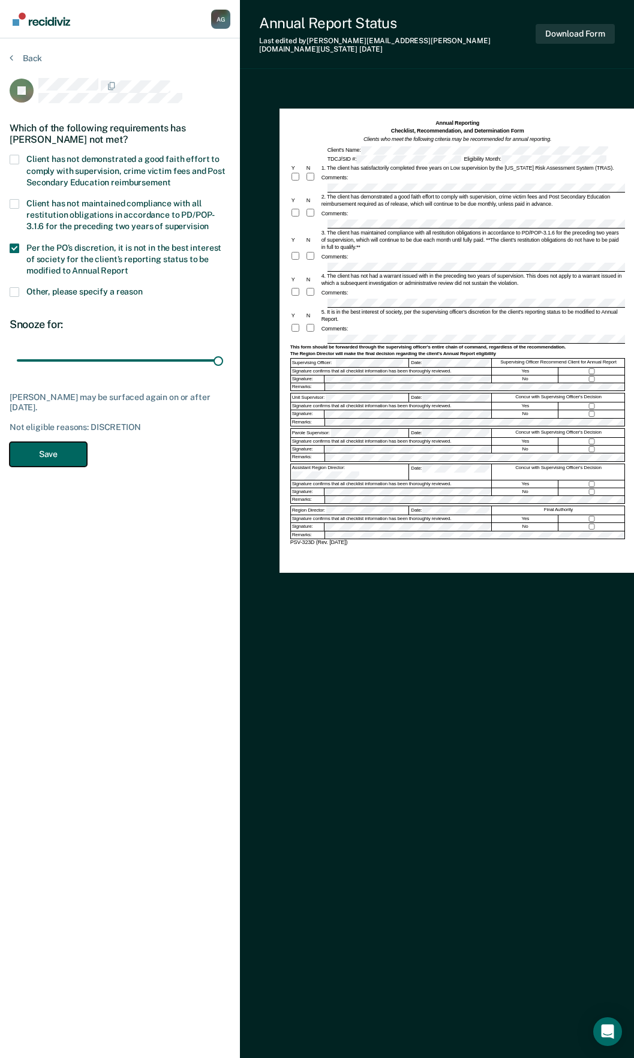
drag, startPoint x: 44, startPoint y: 449, endPoint x: 60, endPoint y: 444, distance: 16.5
click at [50, 443] on button "Save" at bounding box center [48, 454] width 77 height 25
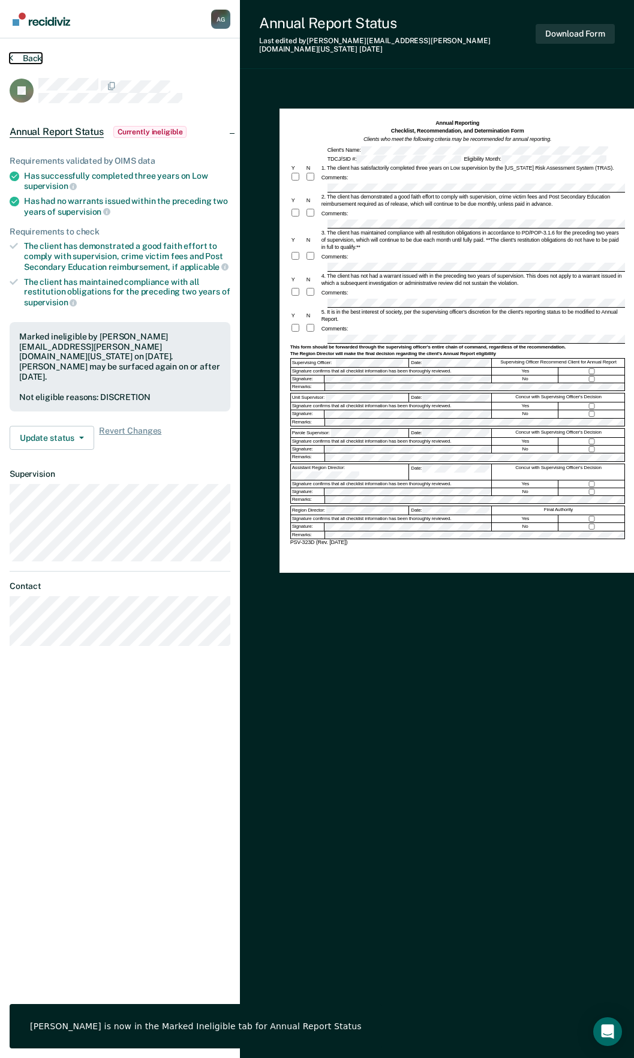
click at [32, 55] on button "Back" at bounding box center [26, 58] width 32 height 11
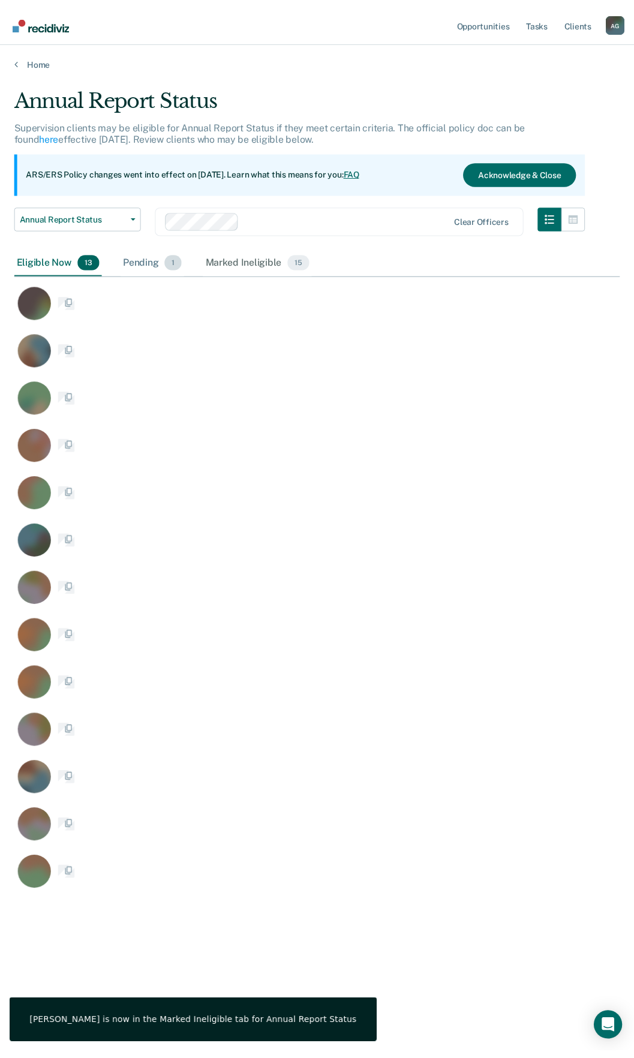
scroll to position [876, 605]
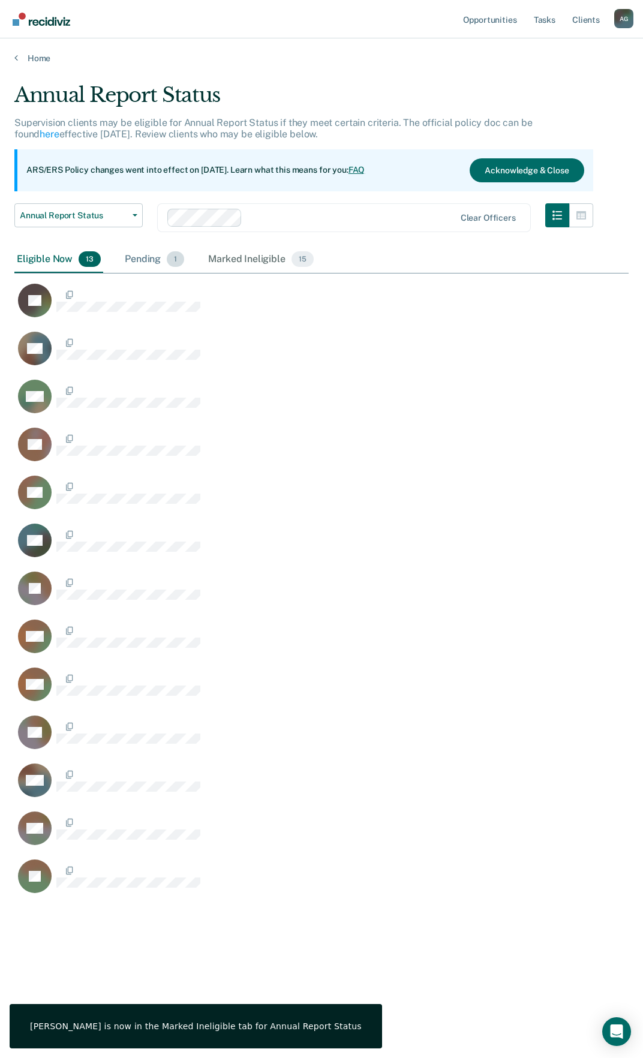
click at [158, 258] on div "Pending 1" at bounding box center [154, 259] width 64 height 26
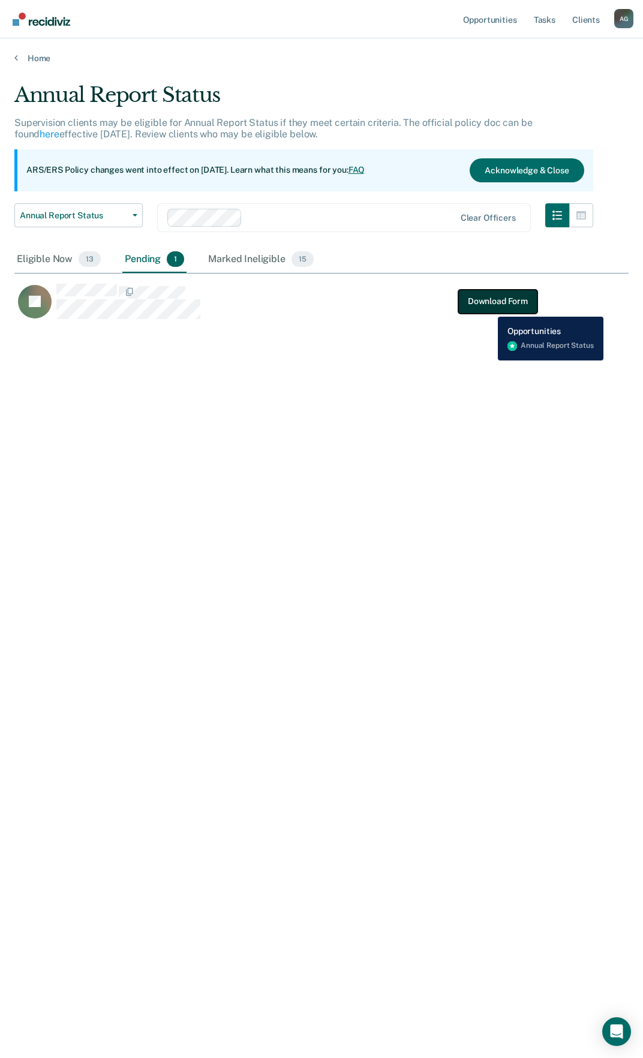
click at [494, 297] on button "Download Form" at bounding box center [497, 301] width 79 height 24
